Goal: Transaction & Acquisition: Obtain resource

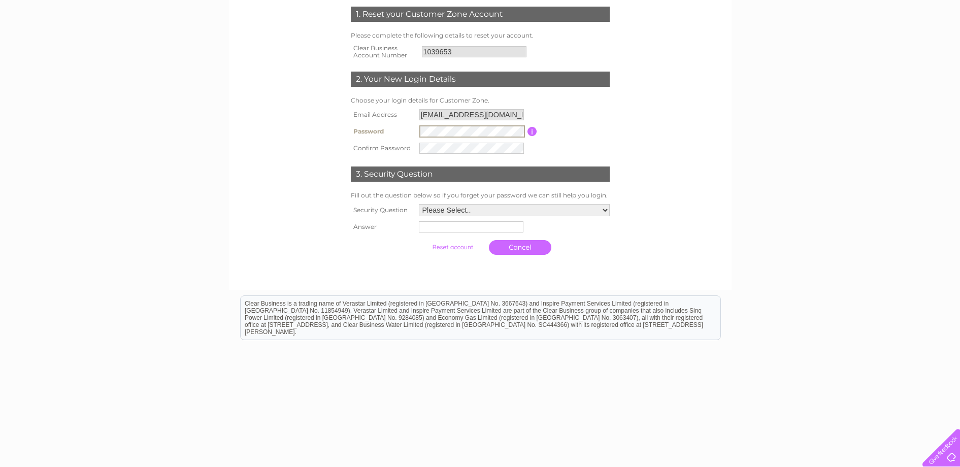
scroll to position [154, 0]
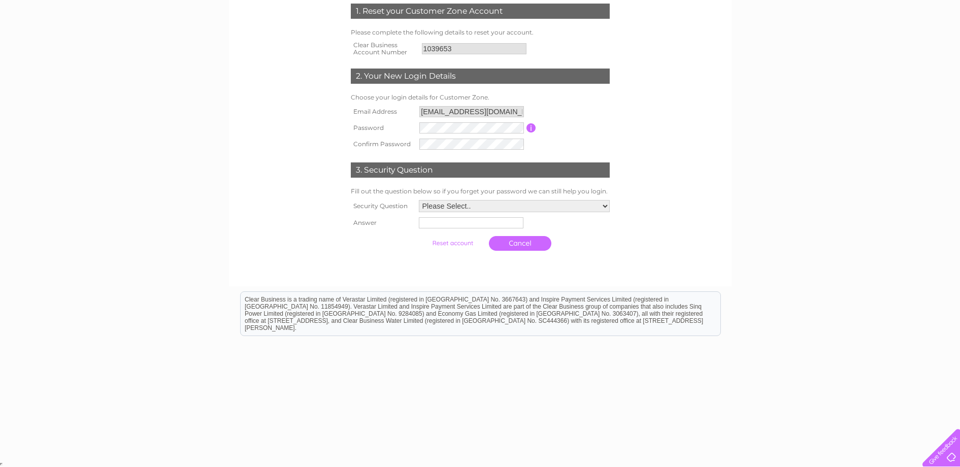
click at [525, 240] on link "Cancel" at bounding box center [520, 243] width 62 height 15
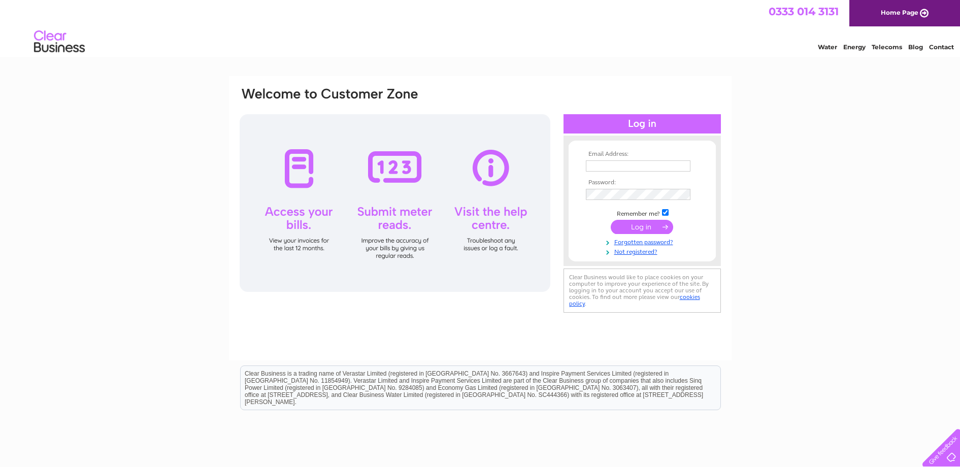
type input "[EMAIL_ADDRESS][DOMAIN_NAME]"
click at [637, 226] on input "submit" at bounding box center [642, 227] width 62 height 14
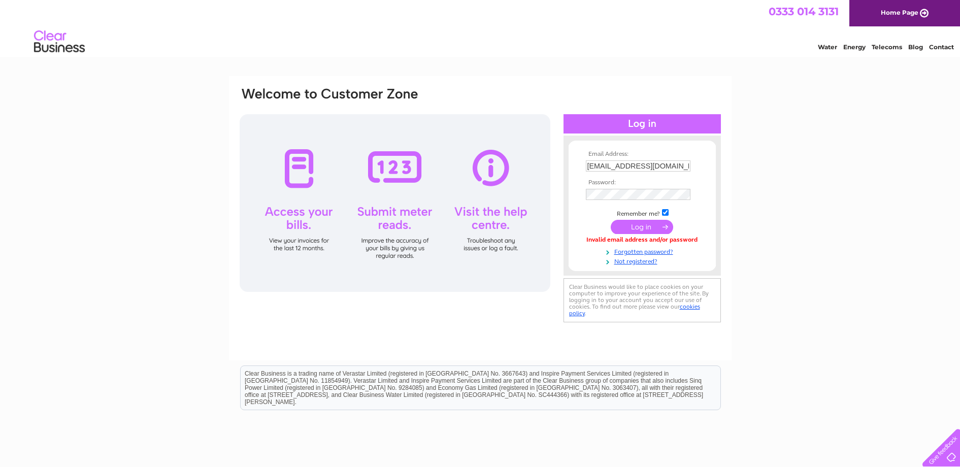
click at [644, 227] on input "submit" at bounding box center [642, 227] width 62 height 14
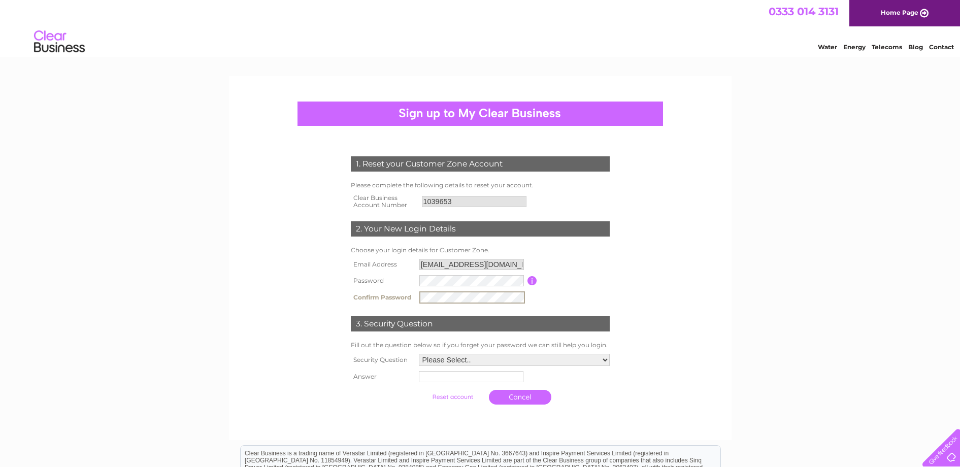
click at [604, 361] on select "Please Select.. In what town or city was your first job? In what town or city d…" at bounding box center [514, 360] width 191 height 12
select select "6"
click at [418, 353] on select "Please Select.. In what town or city was your first job? In what town or city d…" at bounding box center [514, 359] width 192 height 13
click at [478, 378] on input "text" at bounding box center [470, 376] width 105 height 11
type input "Douglas Barder"
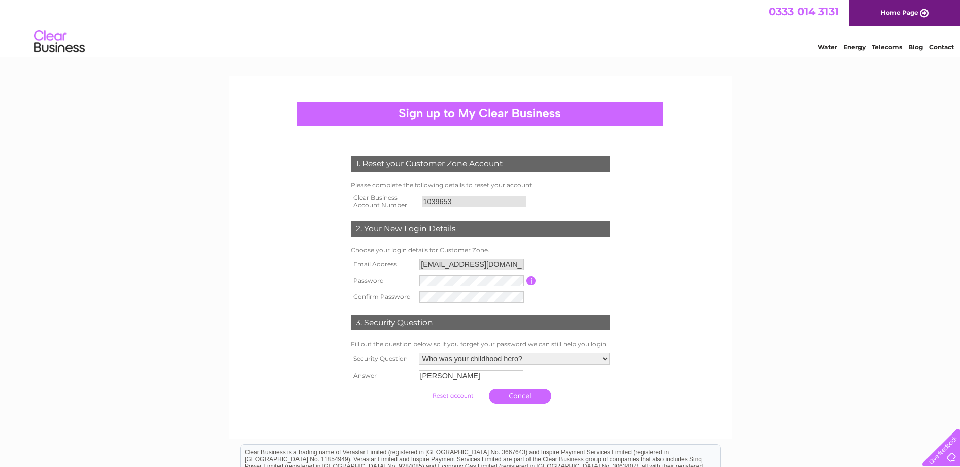
click at [451, 397] on input "submit" at bounding box center [452, 396] width 62 height 14
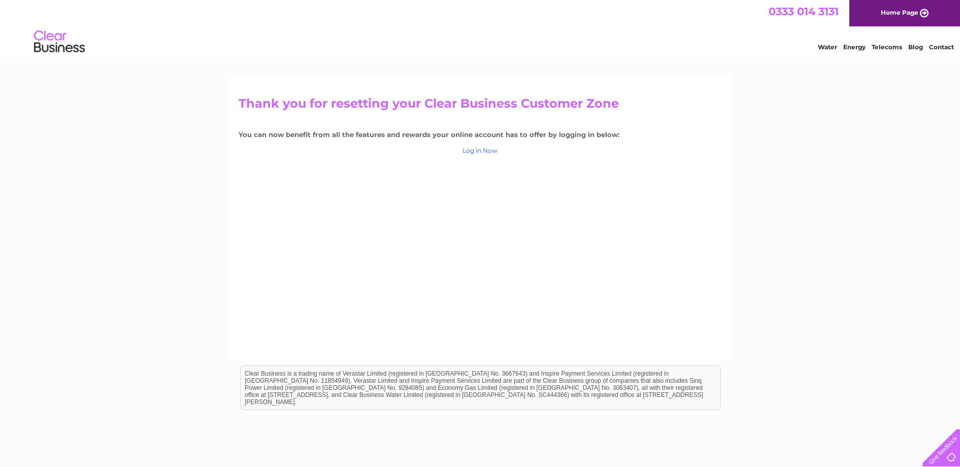
click at [481, 149] on link "Log in Now" at bounding box center [479, 151] width 35 height 8
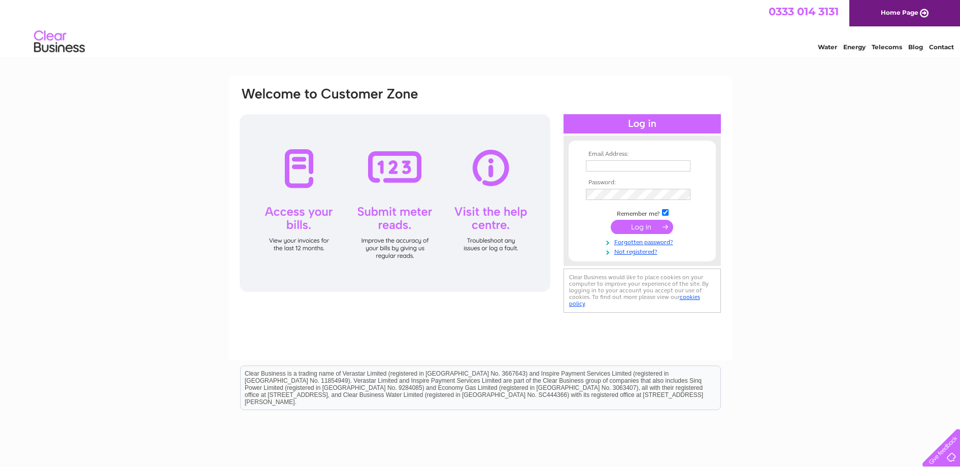
type input "riversideceramics@btinternet.com"
click at [628, 225] on input "submit" at bounding box center [642, 227] width 62 height 14
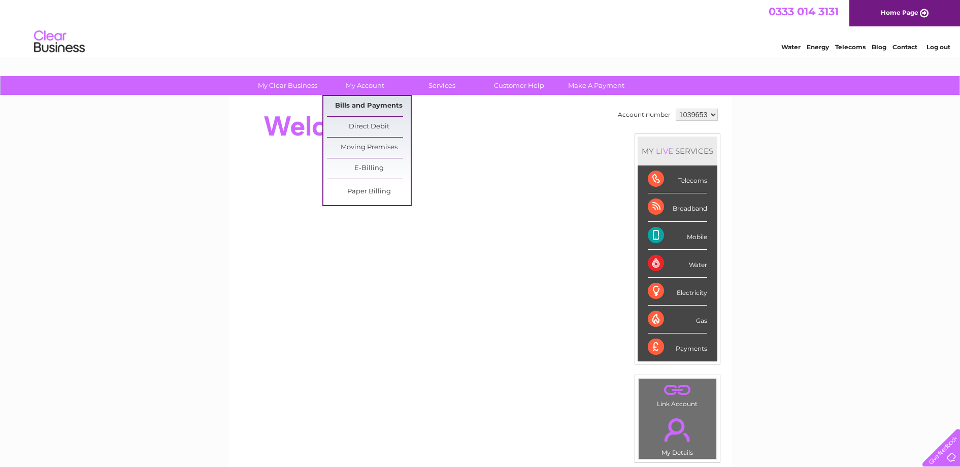
click at [367, 107] on link "Bills and Payments" at bounding box center [369, 106] width 84 height 20
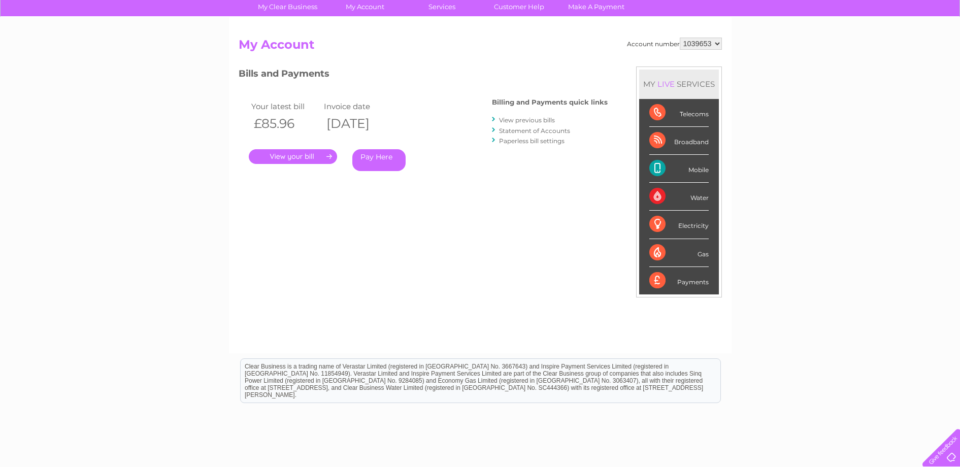
scroll to position [61, 0]
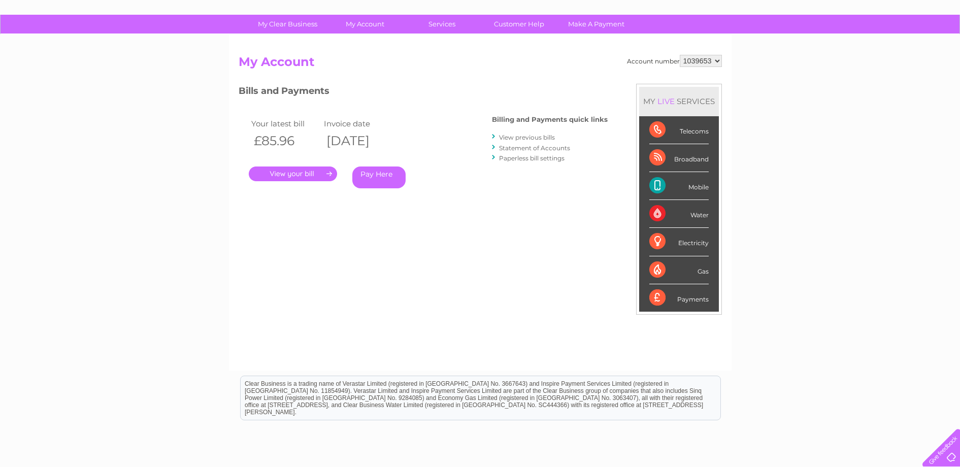
click at [304, 169] on link "." at bounding box center [293, 173] width 88 height 15
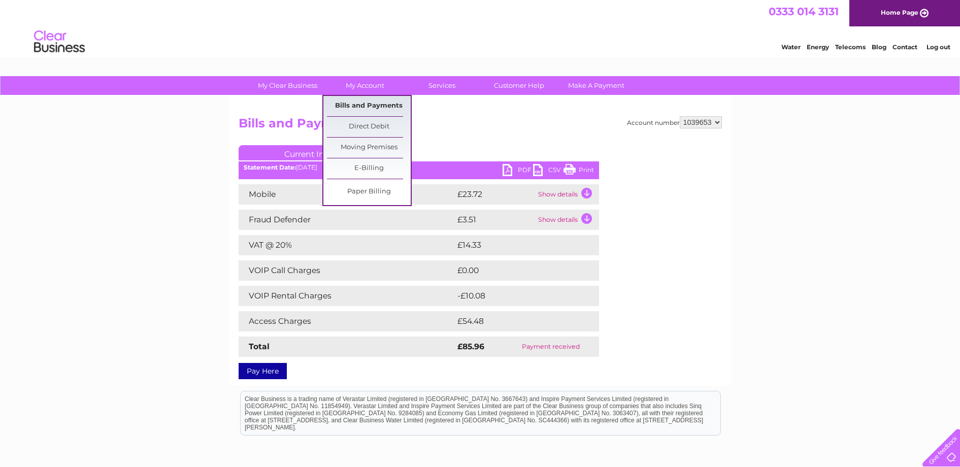
click at [365, 105] on link "Bills and Payments" at bounding box center [369, 106] width 84 height 20
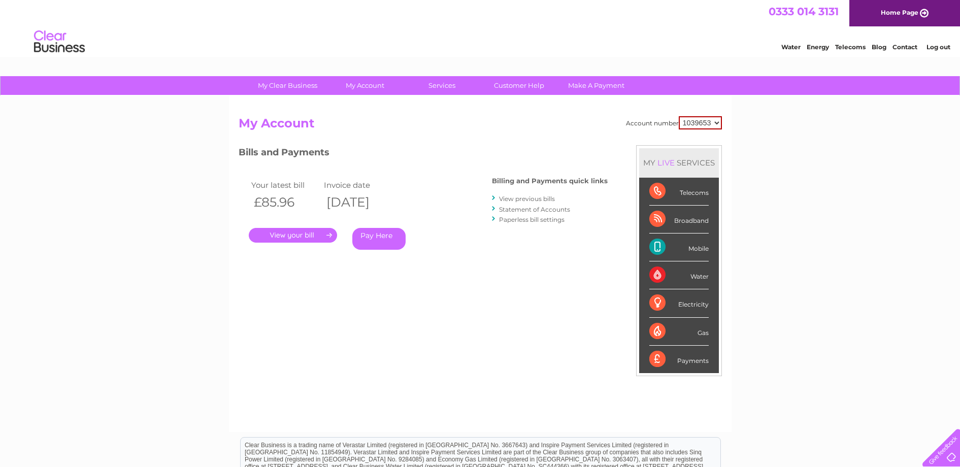
click at [526, 199] on link "View previous bills" at bounding box center [527, 199] width 56 height 8
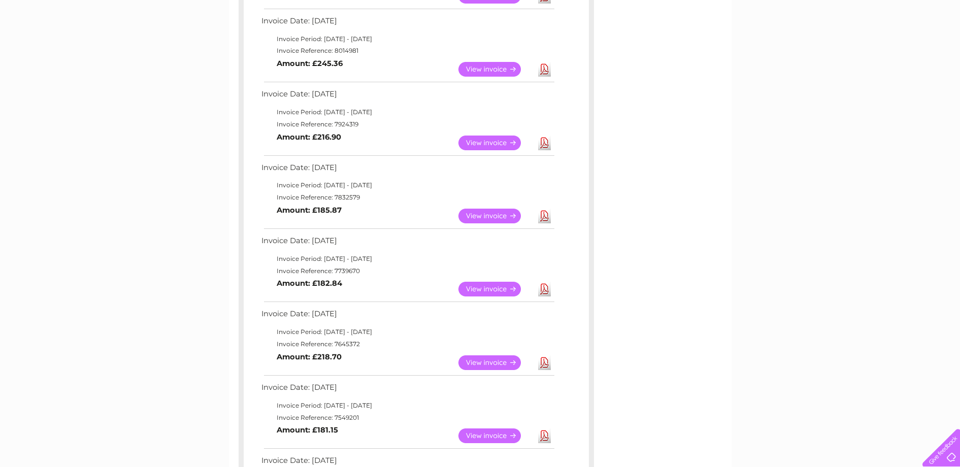
scroll to position [254, 0]
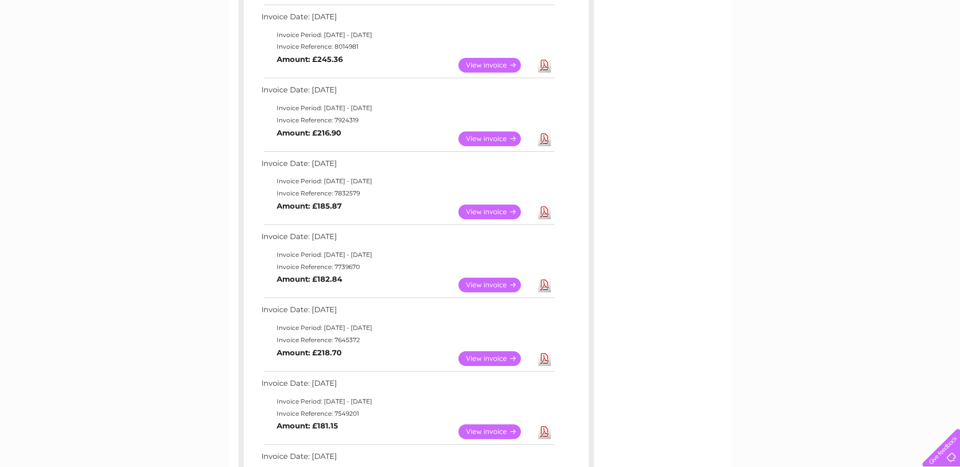
click at [481, 211] on link "View" at bounding box center [495, 212] width 75 height 15
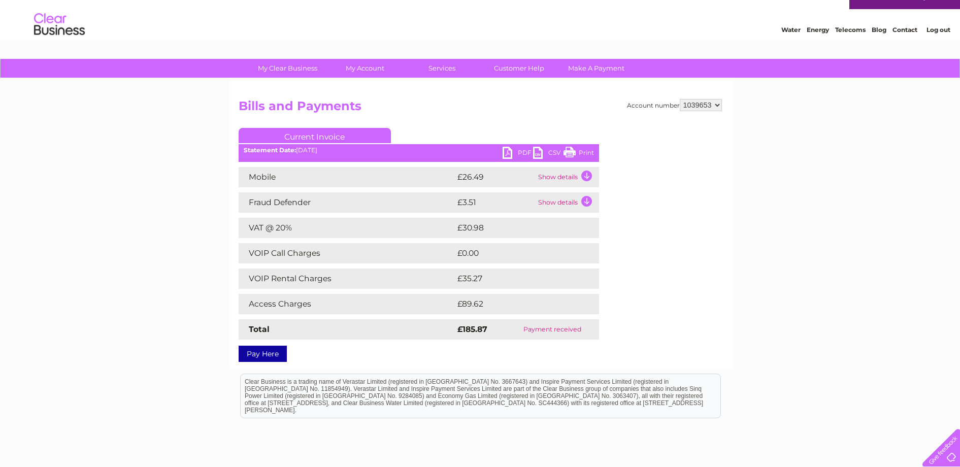
scroll to position [85, 0]
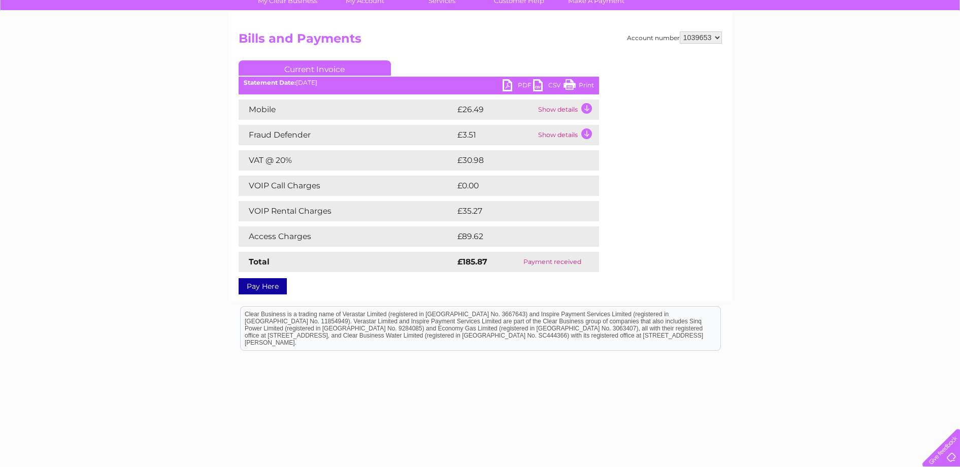
click at [293, 236] on td "Access Charges" at bounding box center [347, 236] width 216 height 20
click at [474, 238] on td "£89.62" at bounding box center [517, 236] width 124 height 20
click at [466, 214] on td "£35.27" at bounding box center [516, 211] width 123 height 20
click at [586, 107] on td "Show details" at bounding box center [566, 109] width 63 height 20
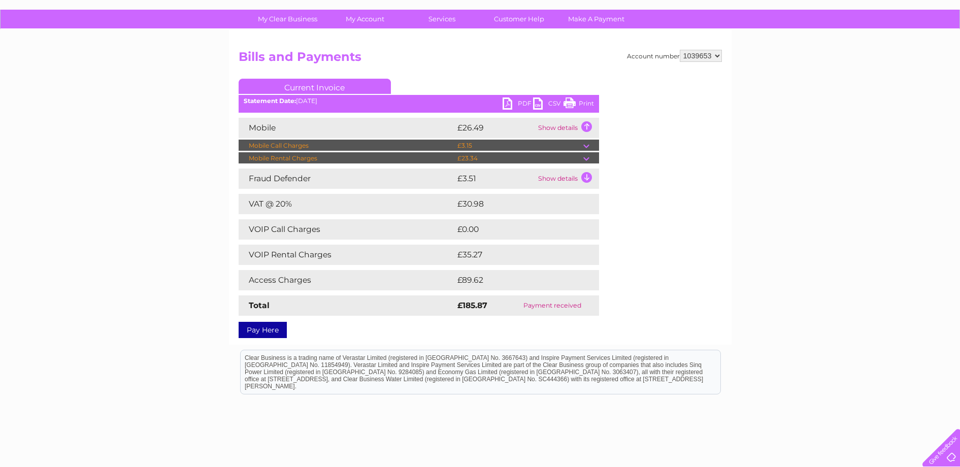
scroll to position [0, 0]
